Goal: Task Accomplishment & Management: Use online tool/utility

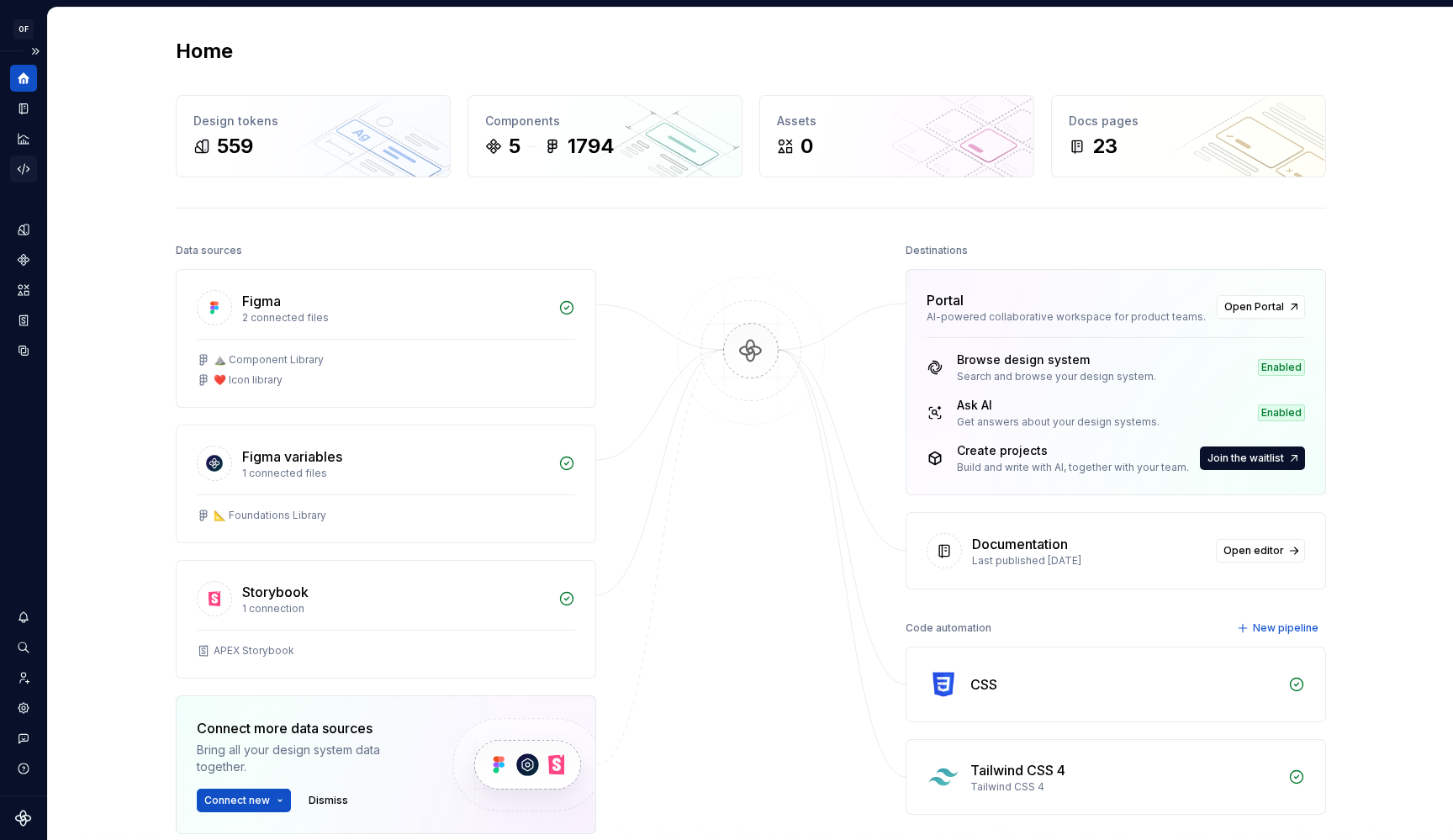
click at [19, 167] on icon "Code automation" at bounding box center [23, 169] width 15 height 15
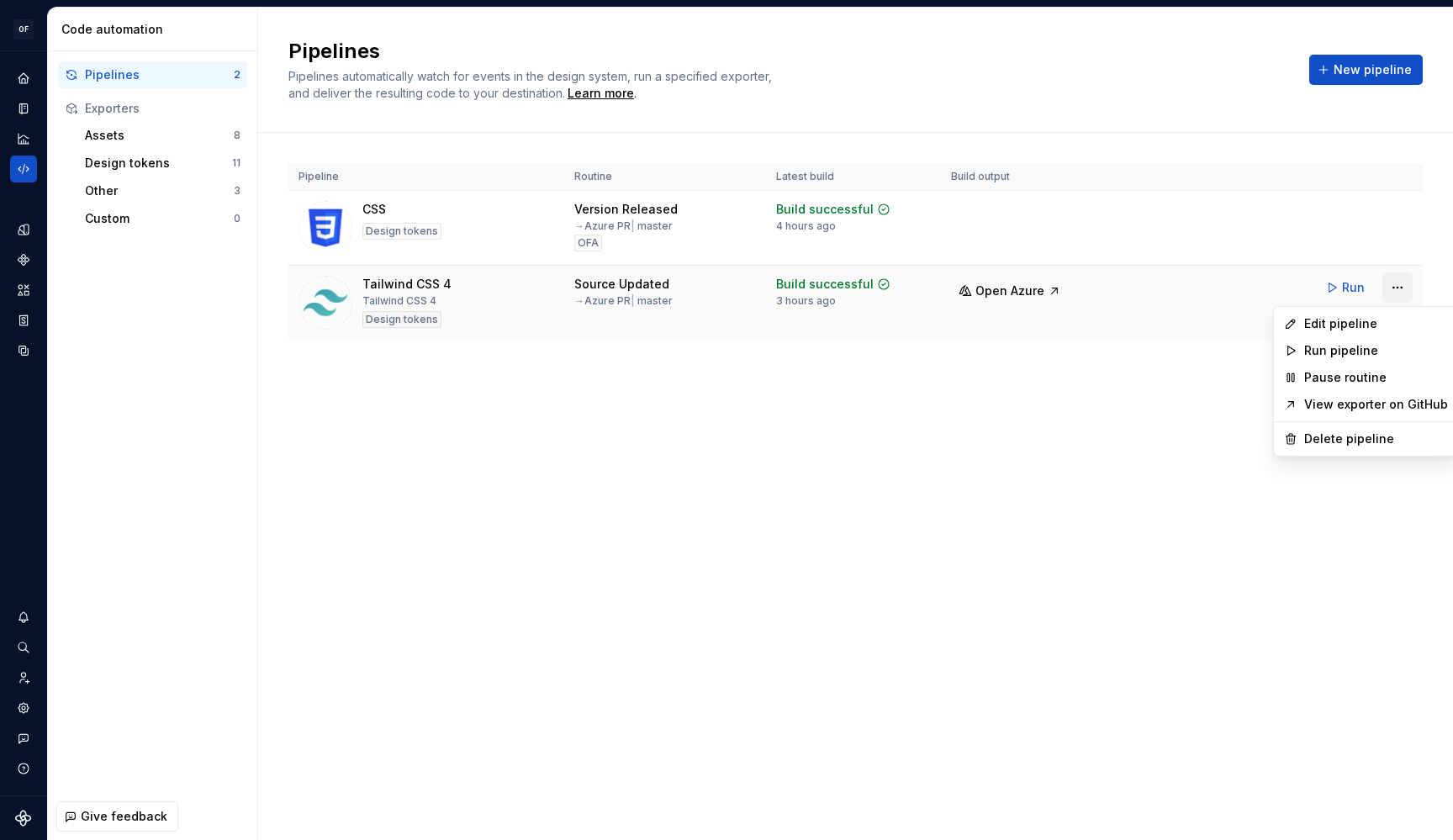
click at [1397, 297] on html "OF APEX AL Design system data Code automation Pipelines 2 Exporters Assets 8 De…" at bounding box center [726, 420] width 1453 height 840
click at [1385, 322] on div "Edit pipeline" at bounding box center [1376, 323] width 144 height 17
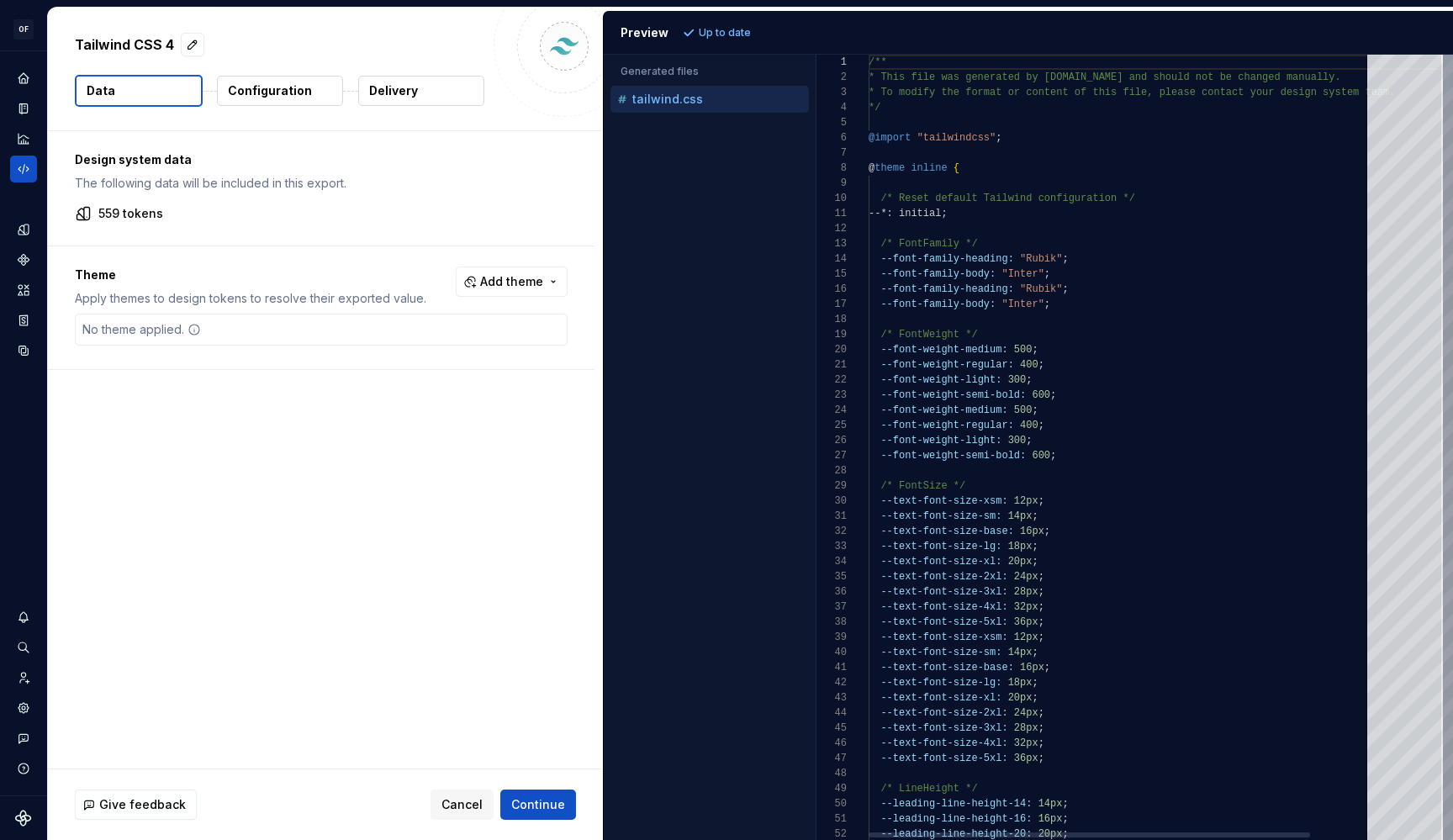
type textarea "**********"
click at [1086, 307] on div "--font-family-body: "Inter" ;" at bounding box center [1156, 304] width 574 height 15
type textarea "**********"
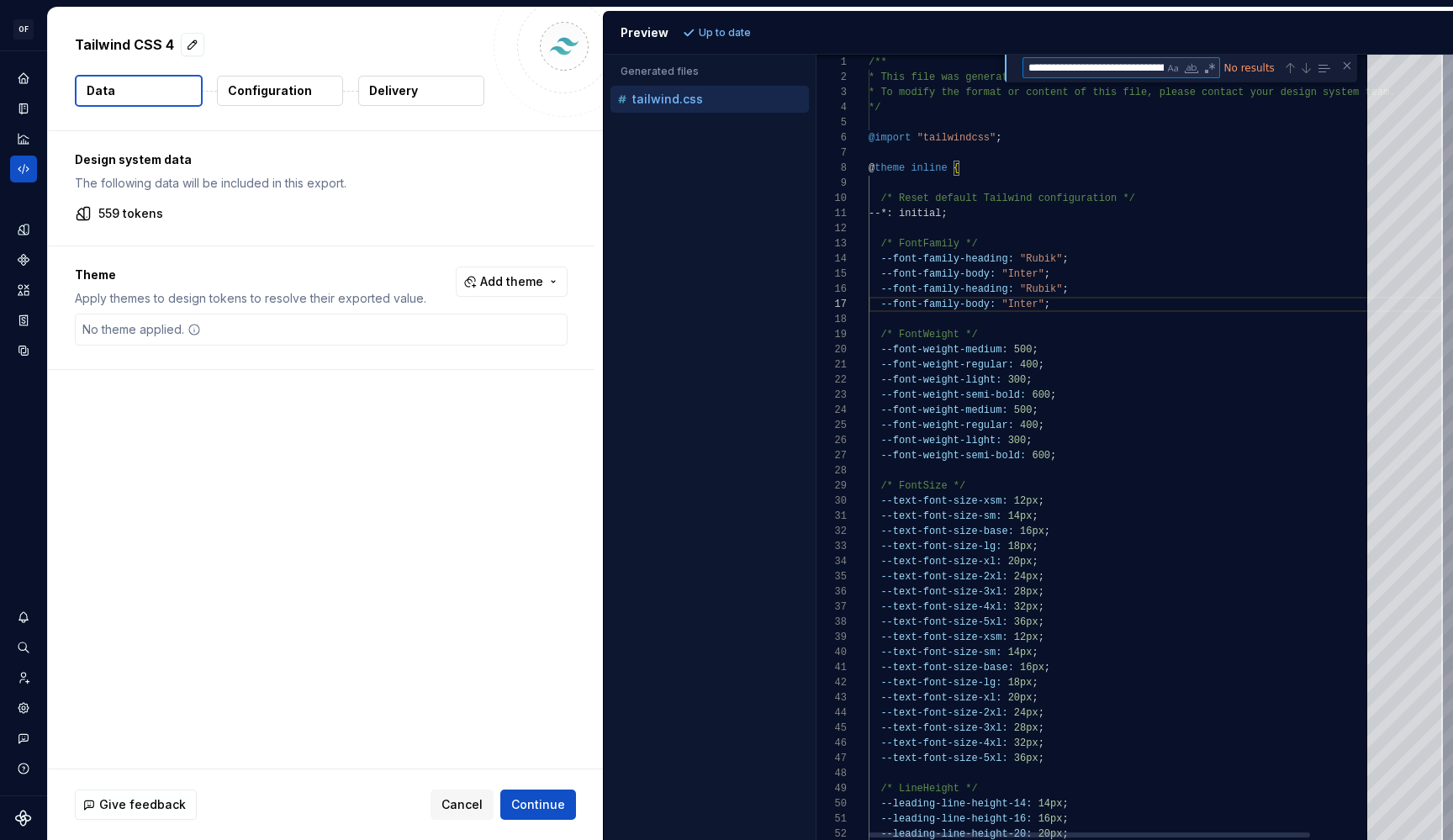
type textarea "**********"
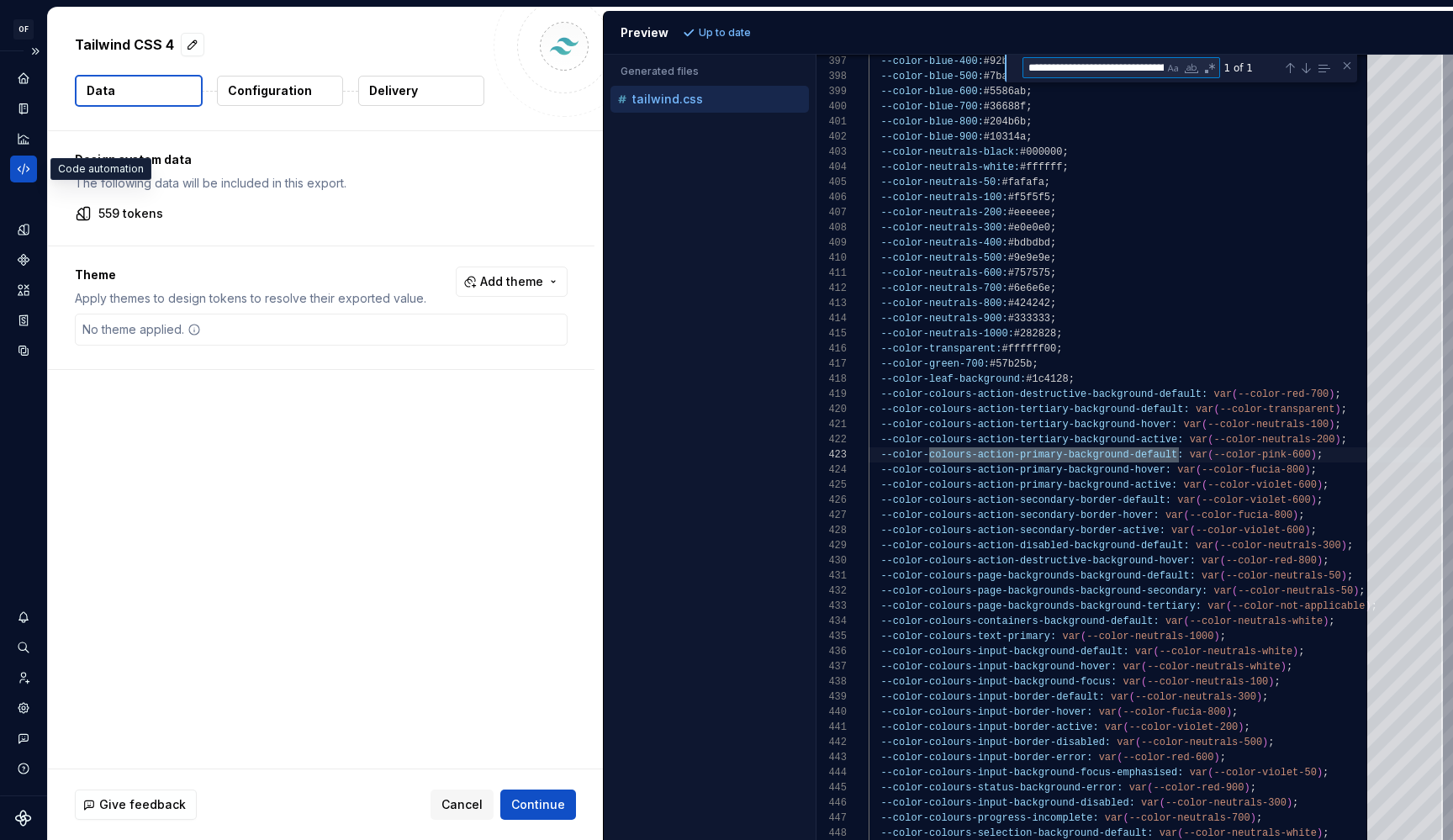
type textarea "**********"
click at [32, 169] on div "Code automation" at bounding box center [23, 169] width 26 height 26
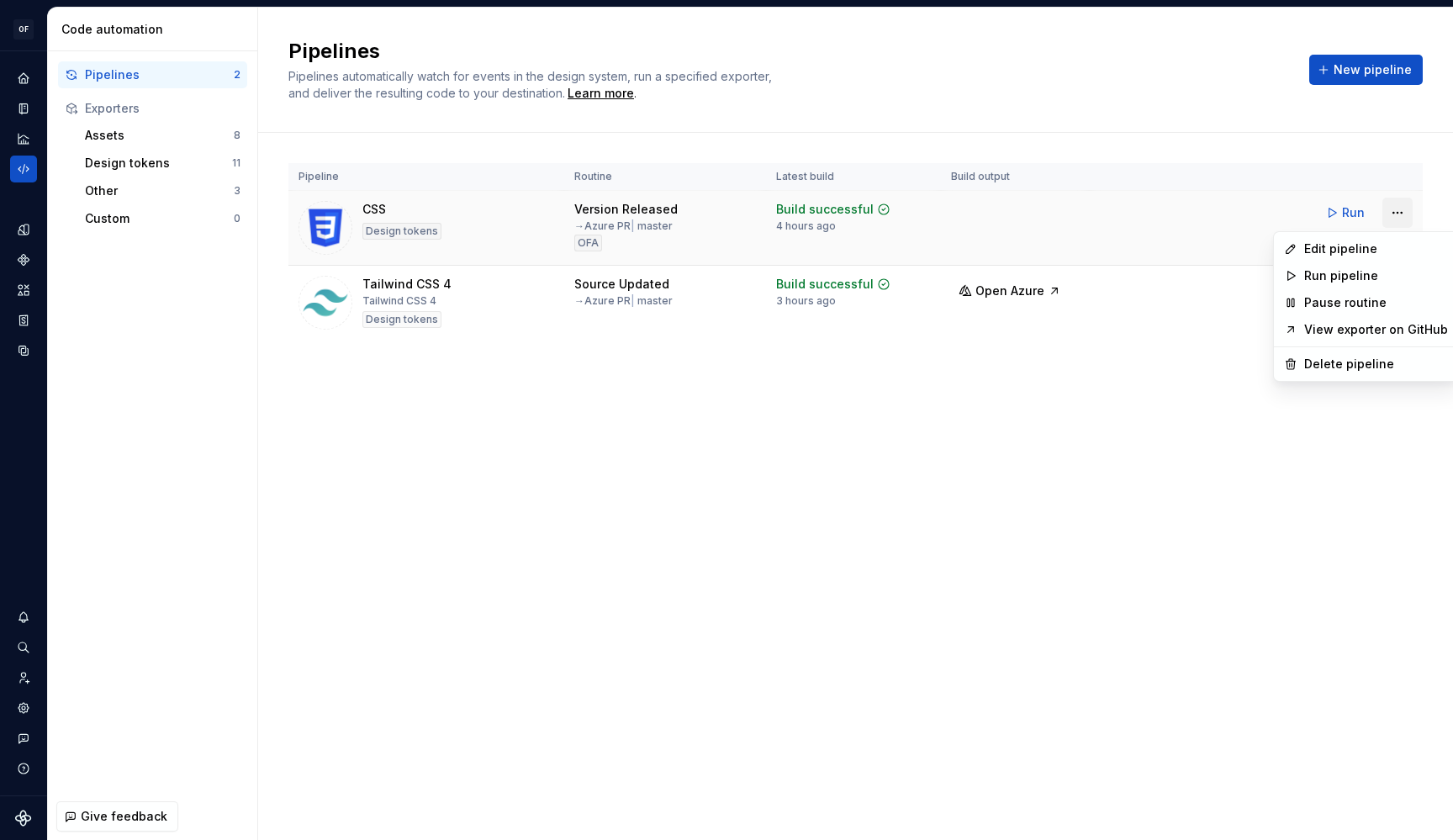
click at [1393, 209] on html "OF APEX AL Design system data Code automation Pipelines 2 Exporters Assets 8 De…" at bounding box center [726, 420] width 1453 height 840
click at [1369, 246] on div "Edit pipeline" at bounding box center [1376, 248] width 144 height 17
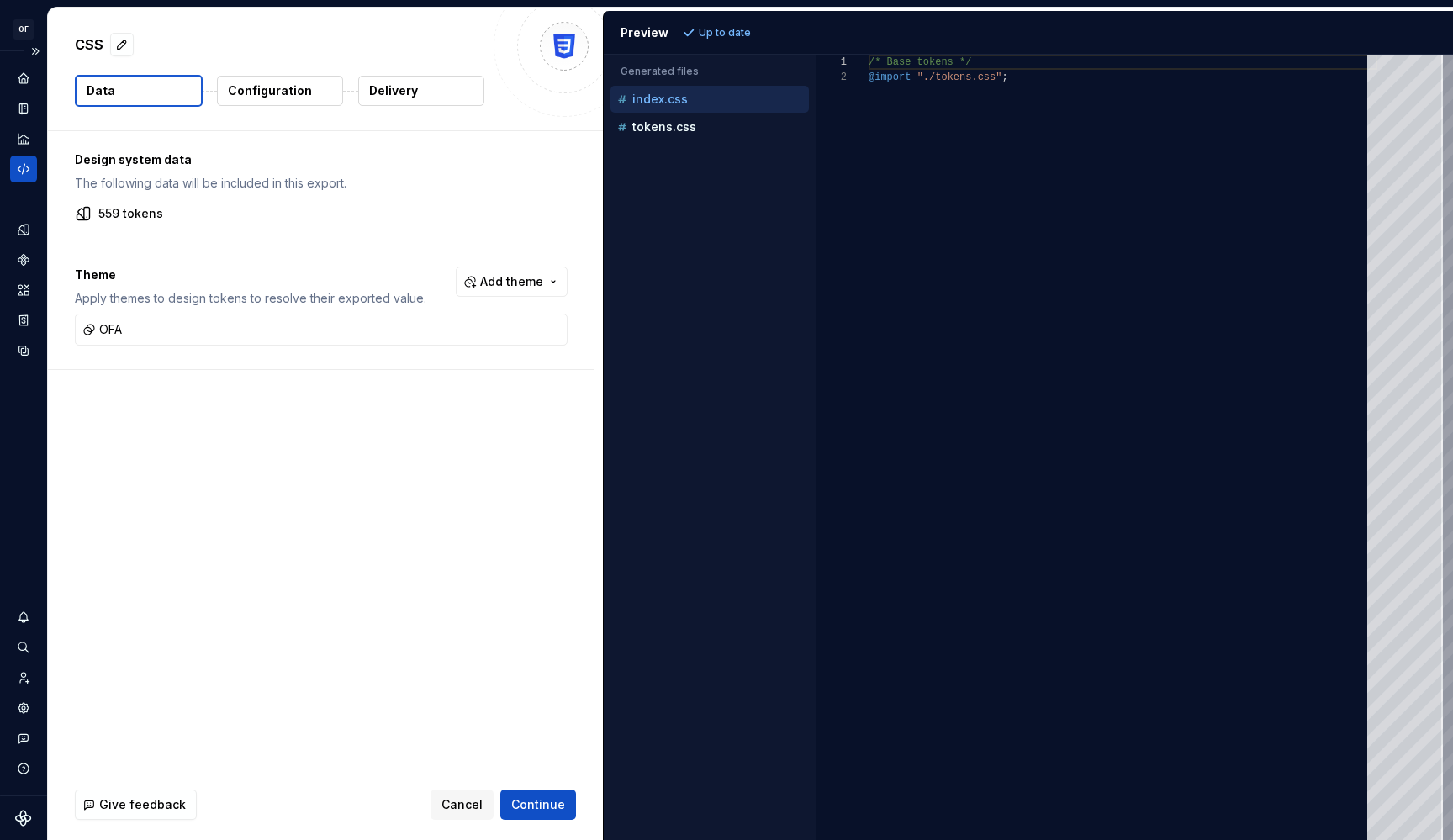
click at [17, 163] on icon "Code automation" at bounding box center [23, 169] width 15 height 15
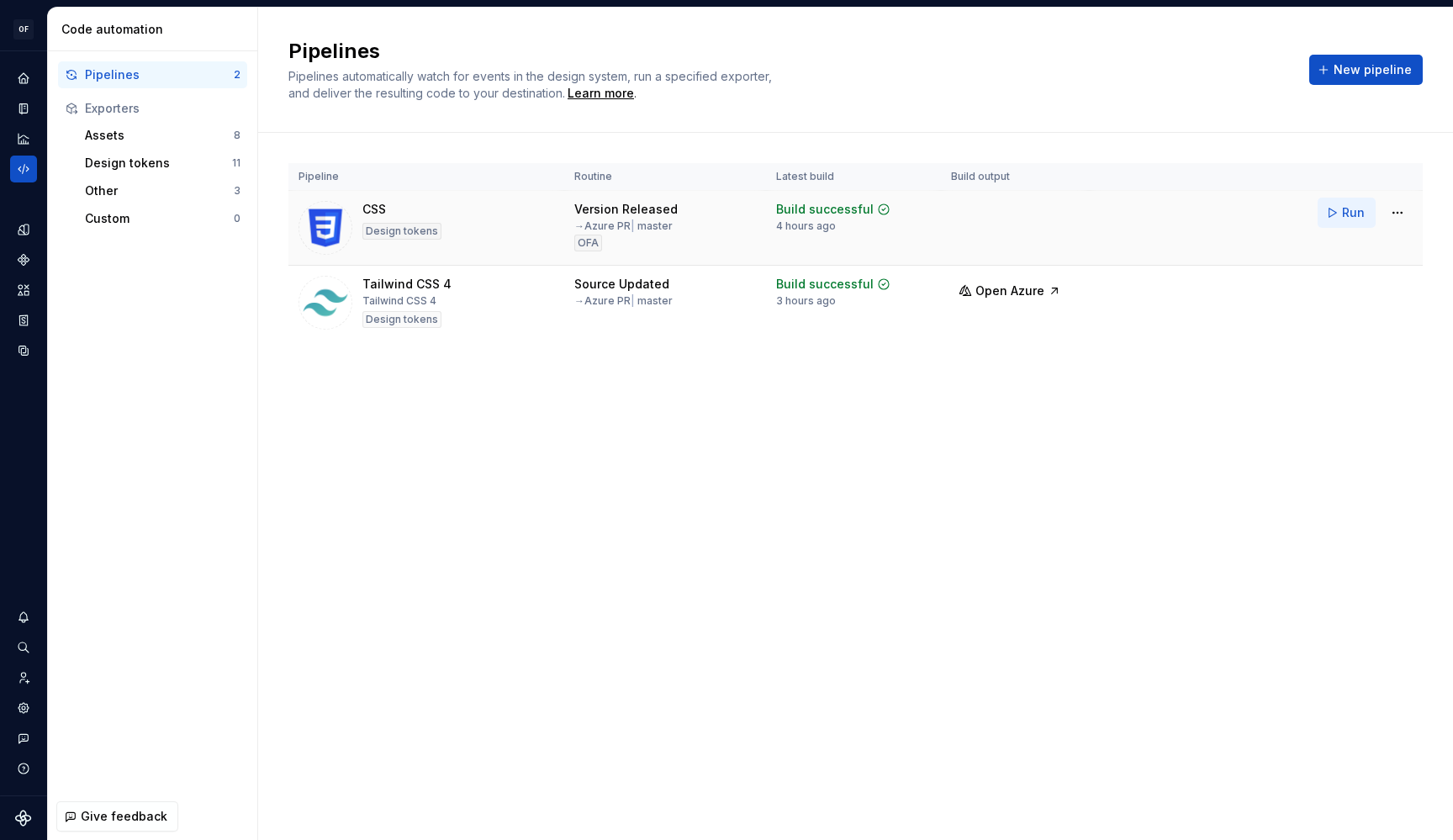
click at [1351, 213] on span "Run" at bounding box center [1354, 212] width 23 height 17
click at [1343, 278] on button "Run" at bounding box center [1347, 287] width 58 height 30
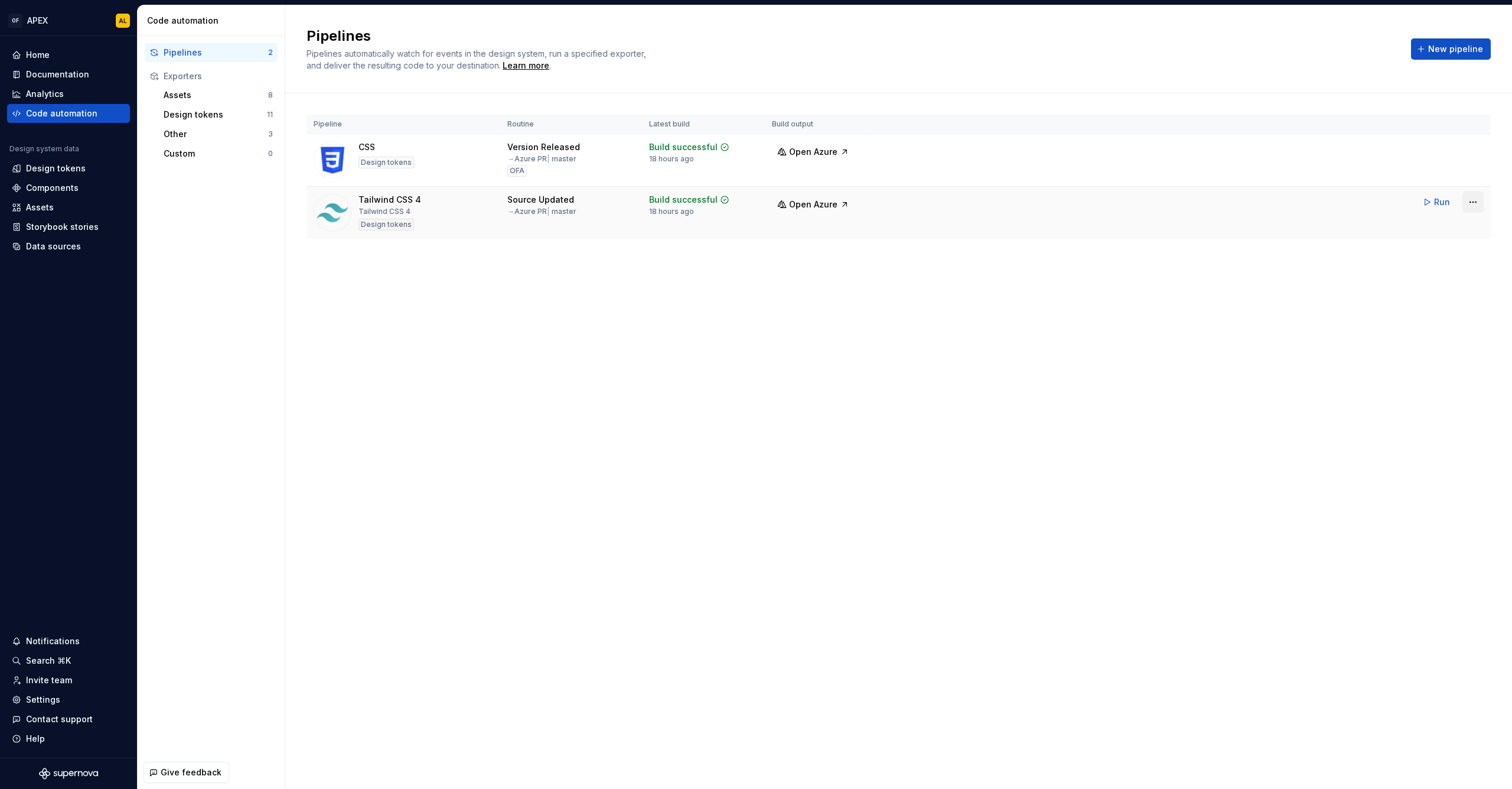
click at [1474, 202] on button "button" at bounding box center [1473, 202] width 21 height 21
click at [1479, 204] on html "OF APEX AL Home Documentation Analytics Code automation Design system data Desi…" at bounding box center [756, 394] width 1512 height 789
click at [1447, 231] on div "Edit pipeline" at bounding box center [1458, 227] width 101 height 12
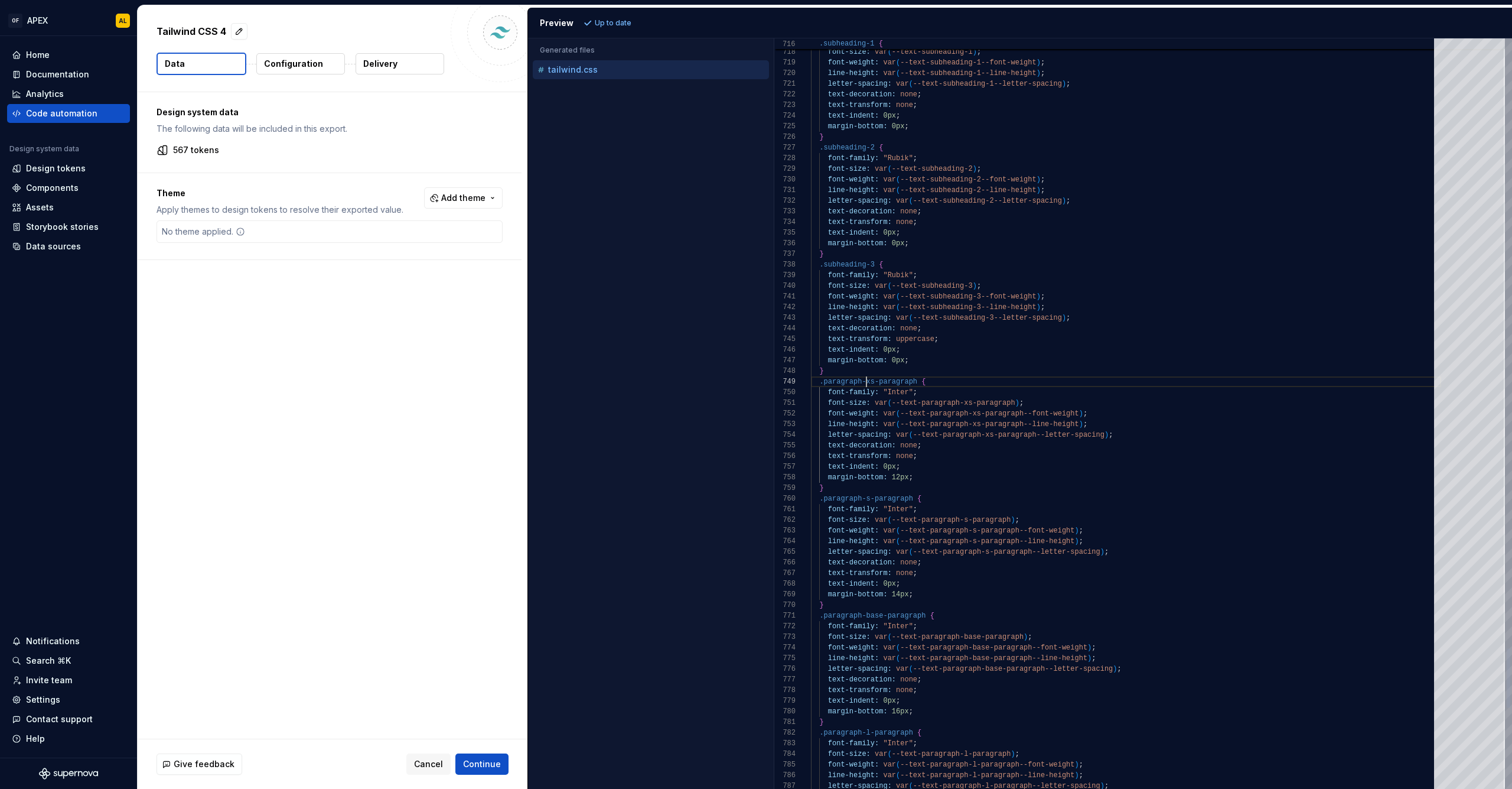
scroll to position [85, 115]
drag, startPoint x: 864, startPoint y: 382, endPoint x: 933, endPoint y: 381, distance: 69.0
click at [933, 381] on div ".paragraph-xs-paragraph {" at bounding box center [1126, 381] width 630 height 11
click at [985, 458] on div "text-transform: none ;" at bounding box center [1126, 456] width 630 height 11
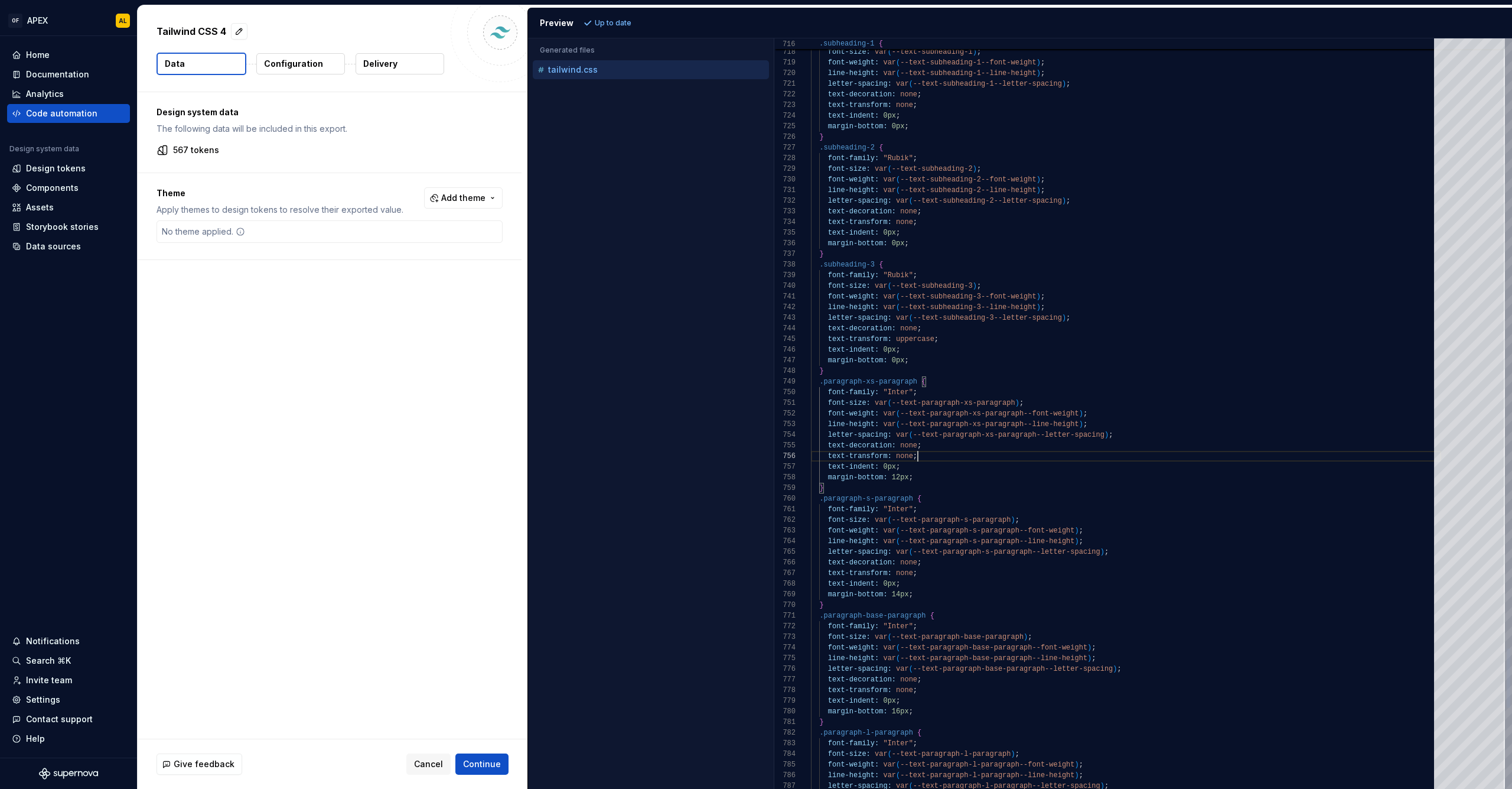
type textarea "**********"
drag, startPoint x: 839, startPoint y: 381, endPoint x: 978, endPoint y: 372, distance: 139.3
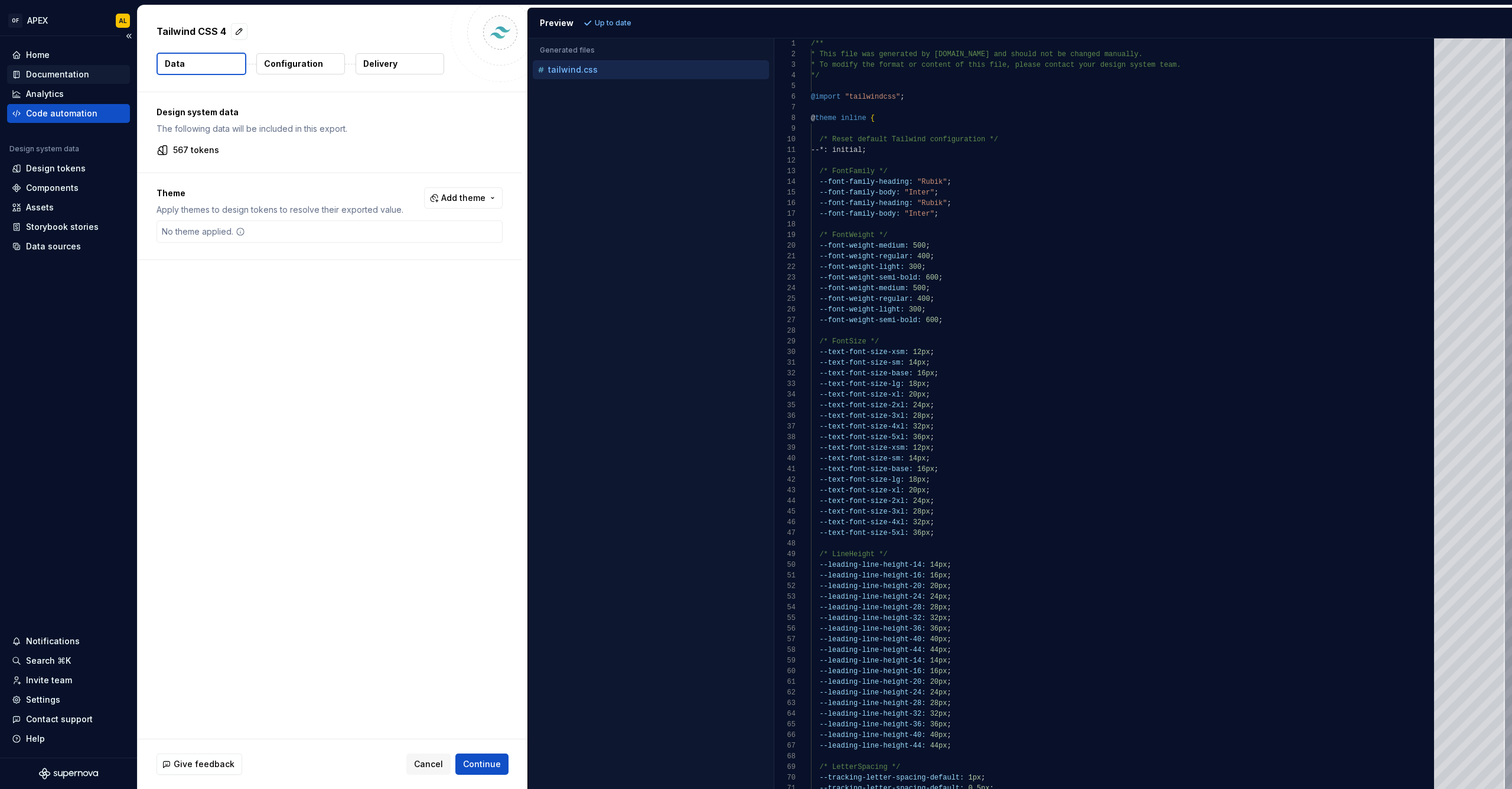
click at [46, 72] on div "Documentation" at bounding box center [58, 74] width 63 height 12
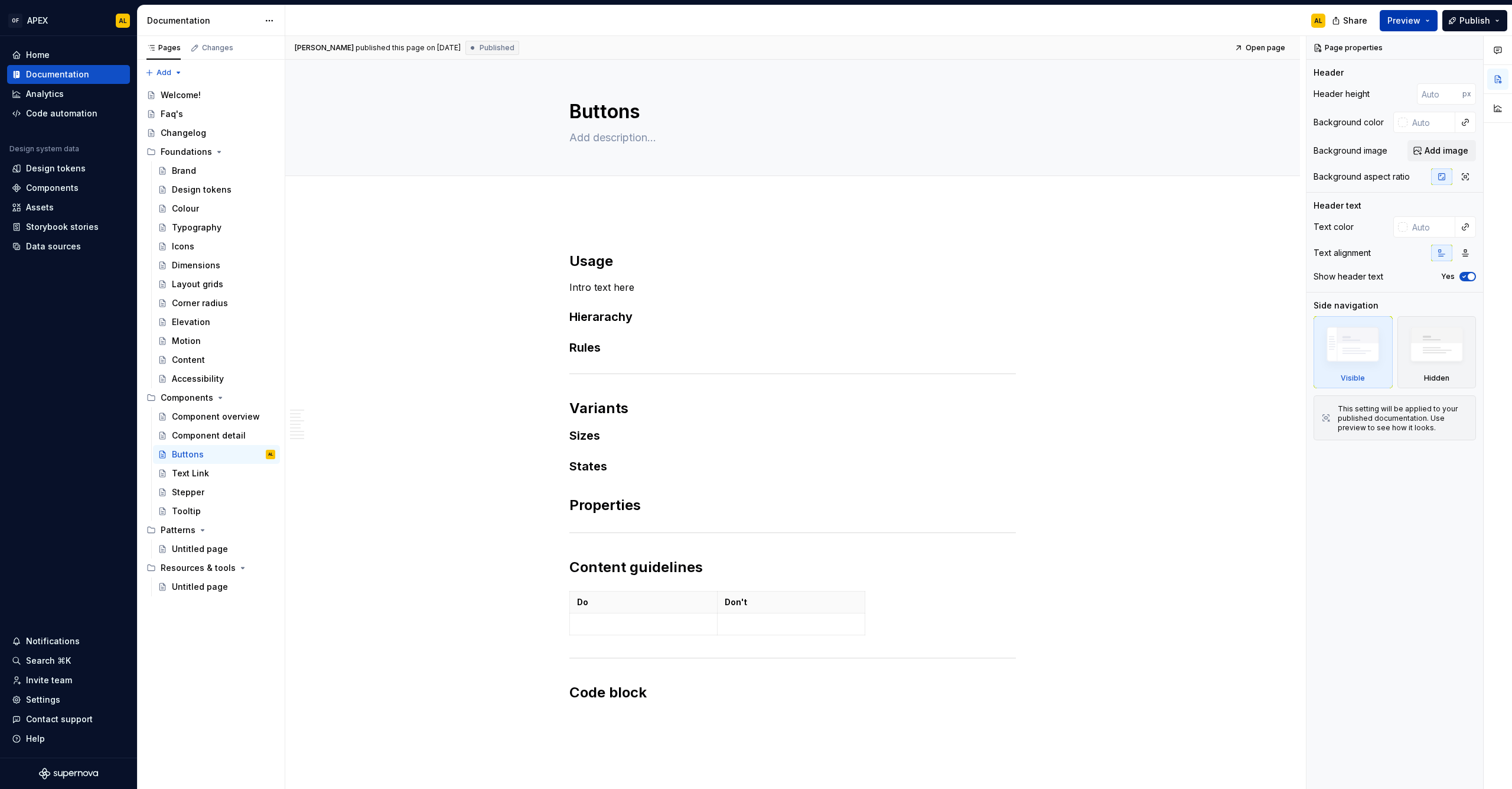
click at [1410, 19] on span "Preview" at bounding box center [1403, 20] width 33 height 12
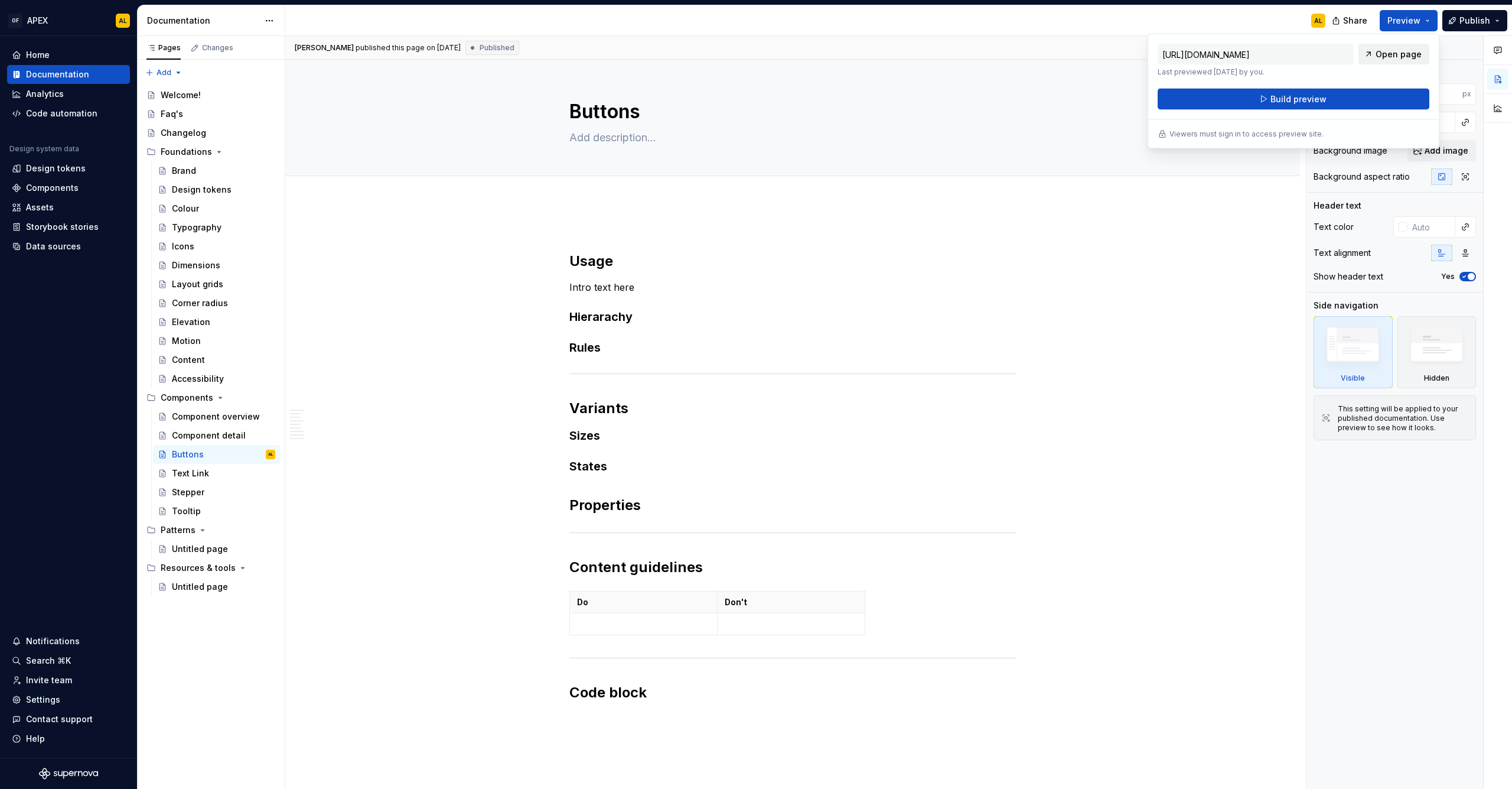
click at [1387, 55] on span "Open page" at bounding box center [1398, 54] width 46 height 12
type textarea "*"
